Goal: Information Seeking & Learning: Learn about a topic

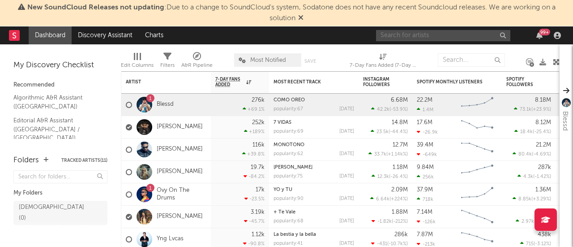
click at [401, 36] on input "text" at bounding box center [443, 35] width 134 height 11
click at [432, 39] on input "text" at bounding box center [443, 35] width 134 height 11
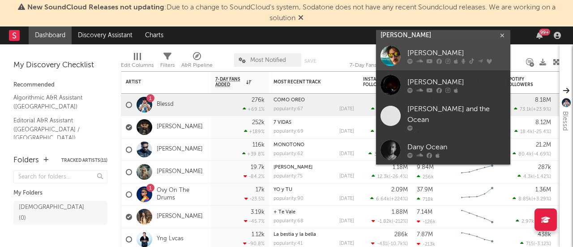
type input "[PERSON_NAME]"
click at [408, 53] on div "[PERSON_NAME]" at bounding box center [457, 53] width 99 height 11
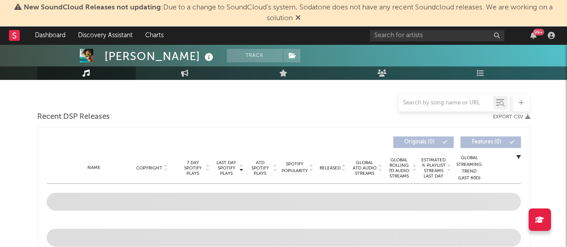
scroll to position [232, 0]
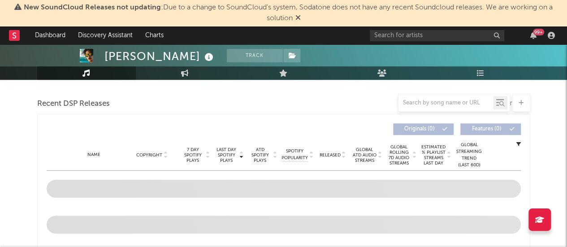
select select "6m"
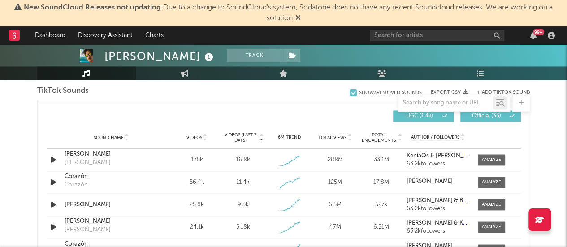
scroll to position [626, 0]
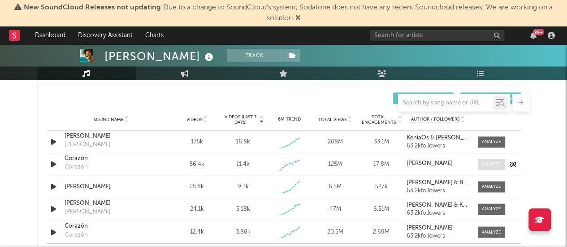
click at [490, 163] on div at bounding box center [491, 164] width 19 height 7
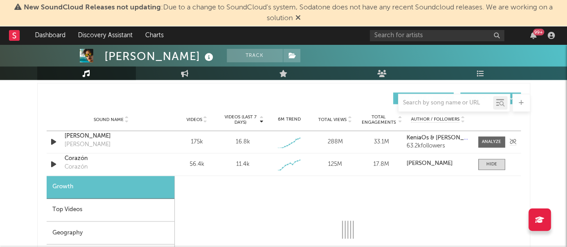
select select "1w"
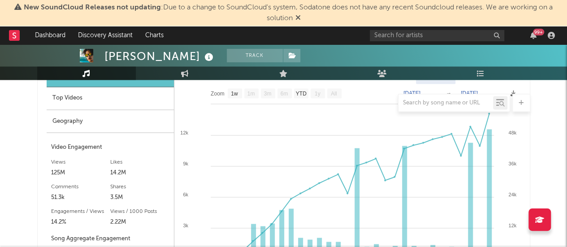
scroll to position [710, 0]
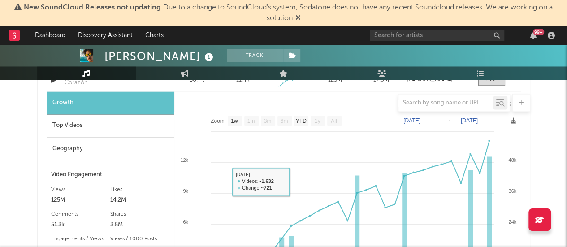
click at [69, 124] on div "Top Videos" at bounding box center [110, 125] width 127 height 23
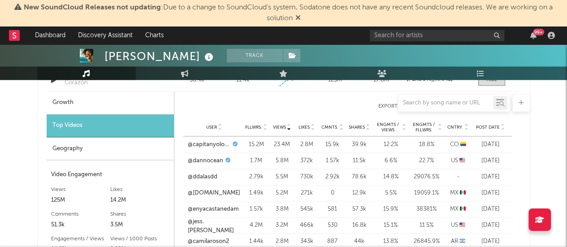
click at [495, 125] on span "Post Date" at bounding box center [488, 127] width 24 height 5
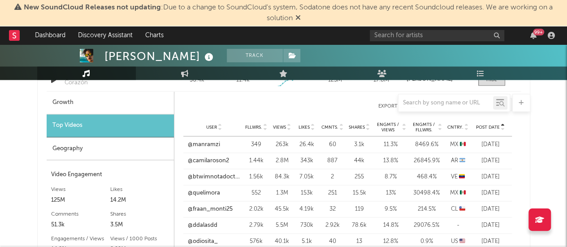
click at [497, 125] on span "Post Date" at bounding box center [488, 127] width 24 height 5
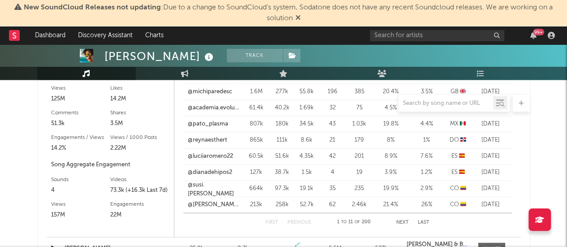
scroll to position [818, 0]
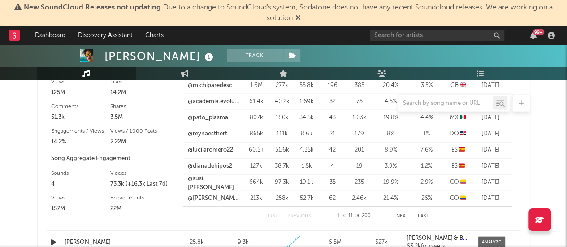
click at [401, 215] on button "Next" at bounding box center [402, 215] width 13 height 5
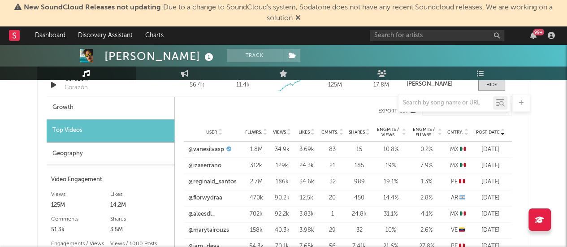
scroll to position [692, 0]
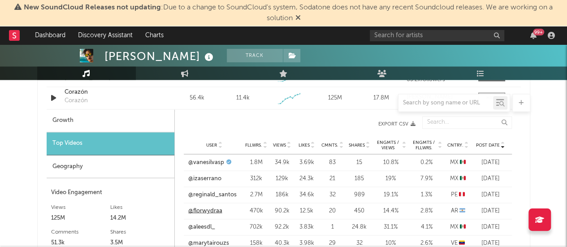
click at [213, 211] on link "@florwydraa" at bounding box center [205, 210] width 34 height 9
